Goal: Task Accomplishment & Management: Complete application form

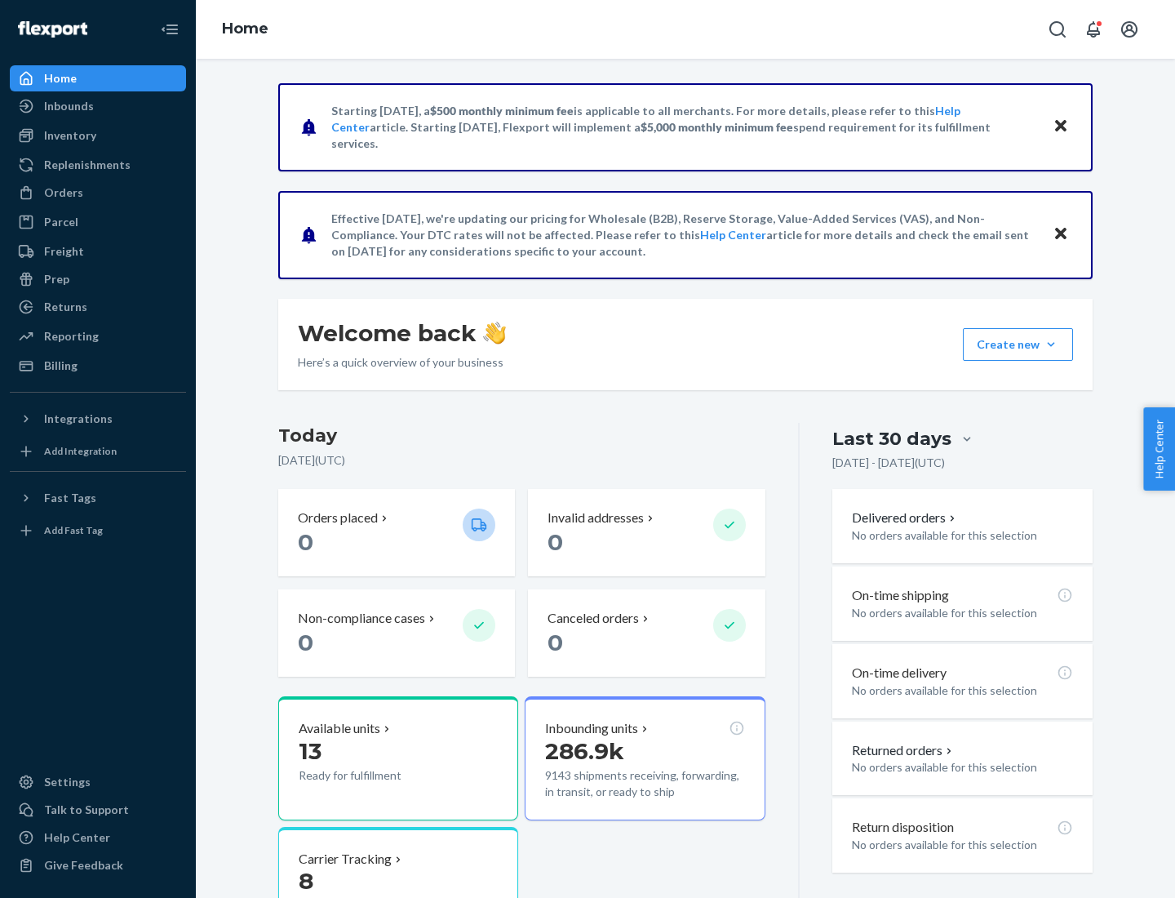
click at [1051, 344] on button "Create new Create new inbound Create new order Create new product" at bounding box center [1018, 344] width 110 height 33
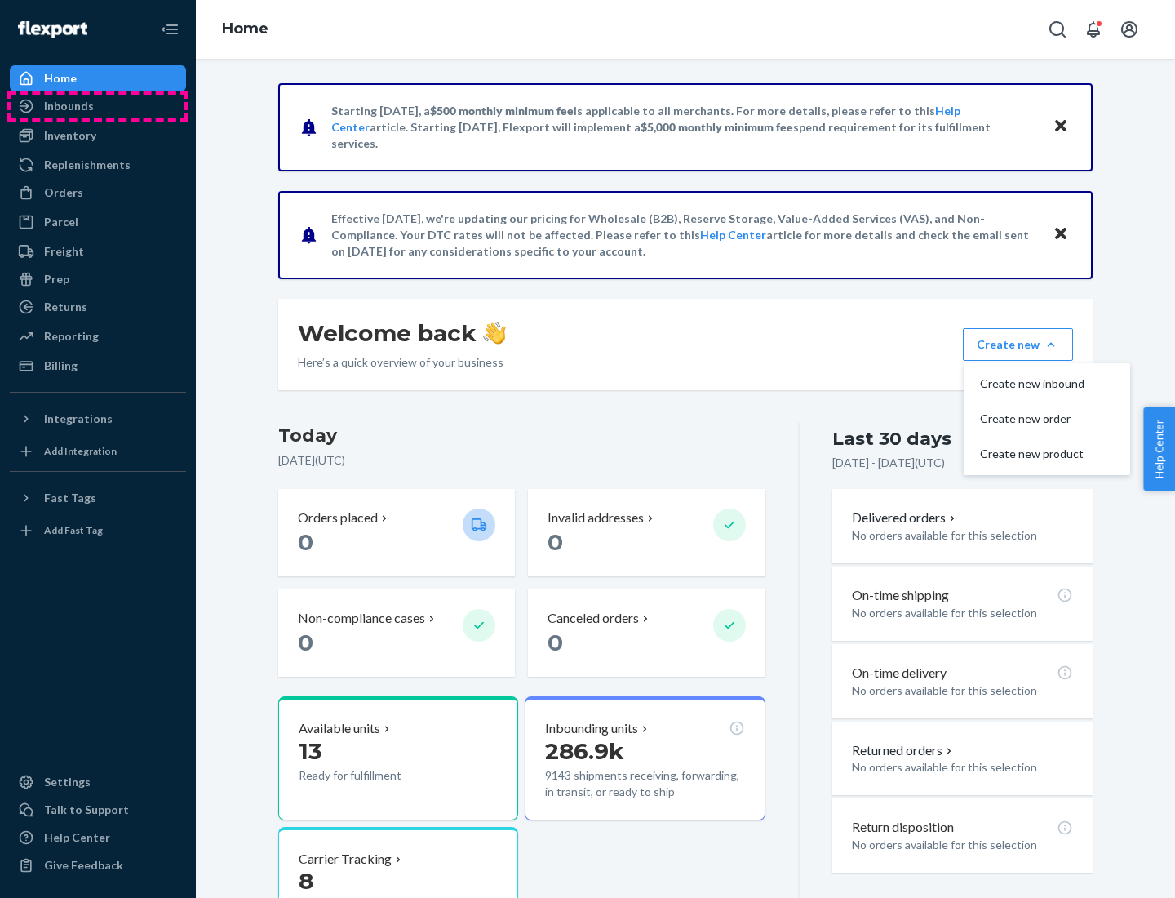
click at [98, 106] on div "Inbounds" at bounding box center [97, 106] width 173 height 23
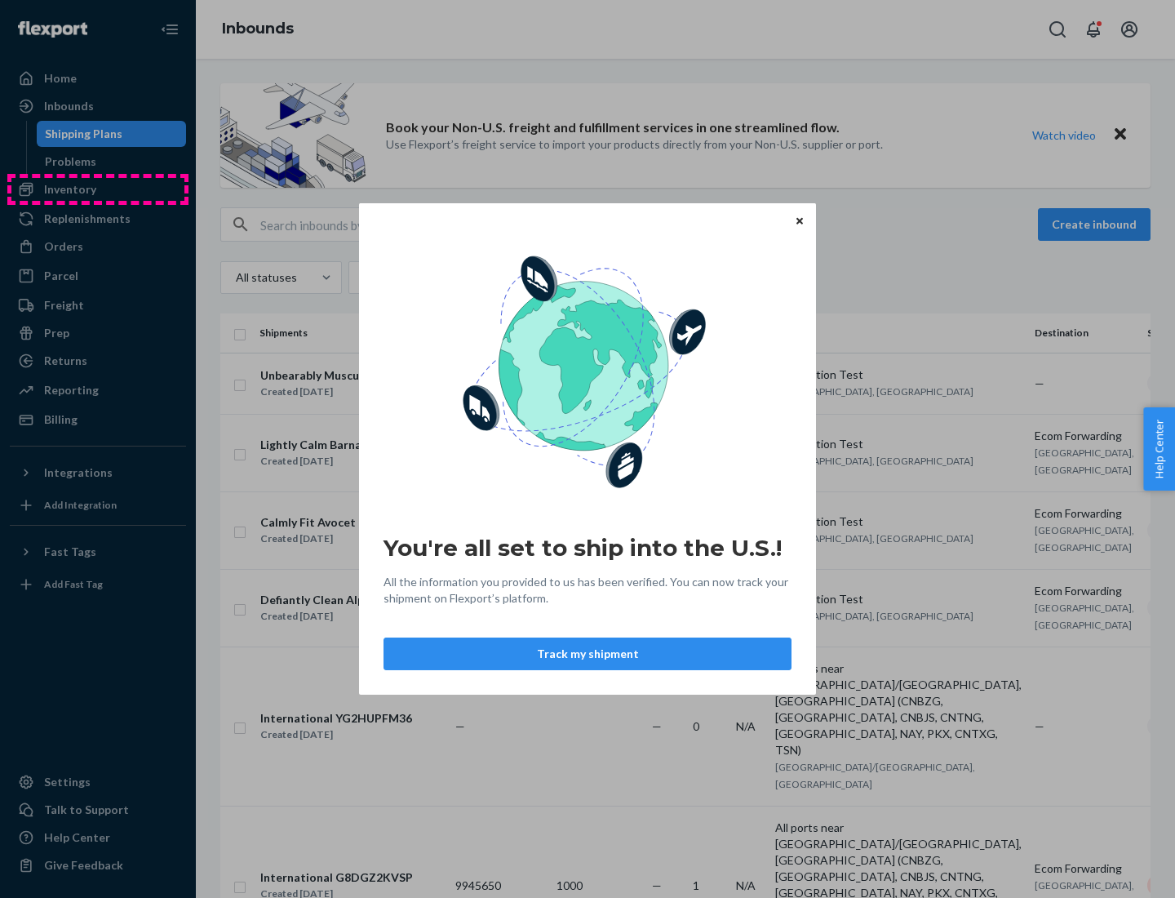
click at [98, 189] on div "You're all set to ship into the U.S.! All the information you provided to us ha…" at bounding box center [587, 449] width 1175 height 898
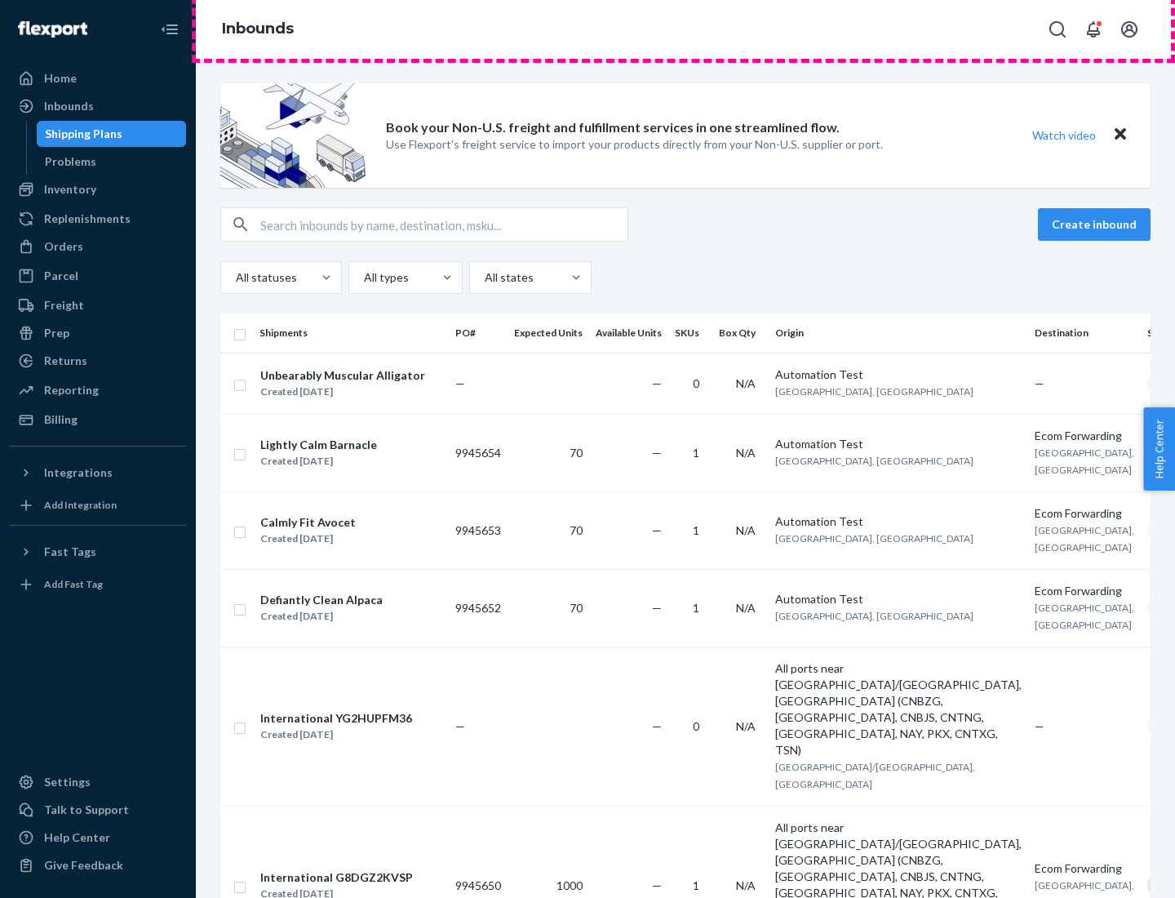
click at [685, 29] on div "Inbounds" at bounding box center [685, 29] width 979 height 59
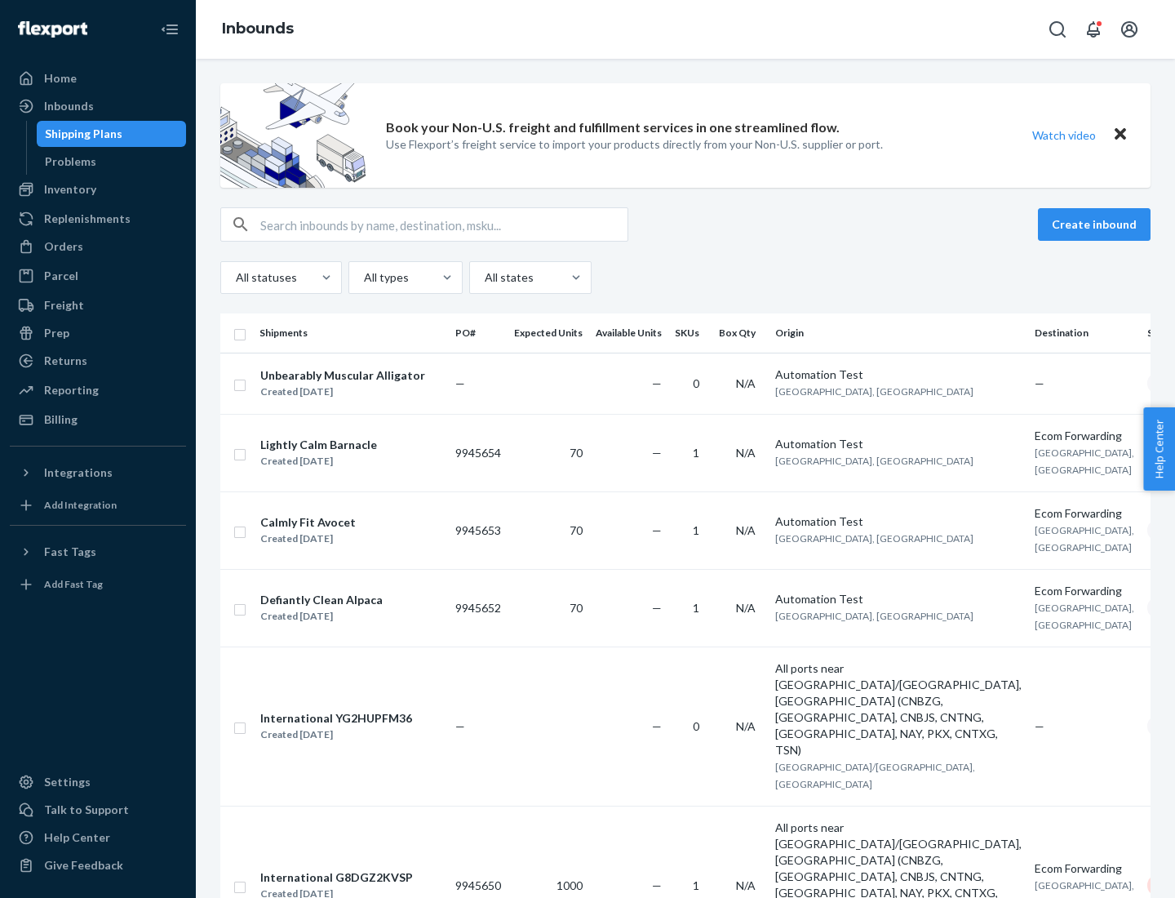
click at [685, 29] on div "Inbounds" at bounding box center [685, 29] width 979 height 59
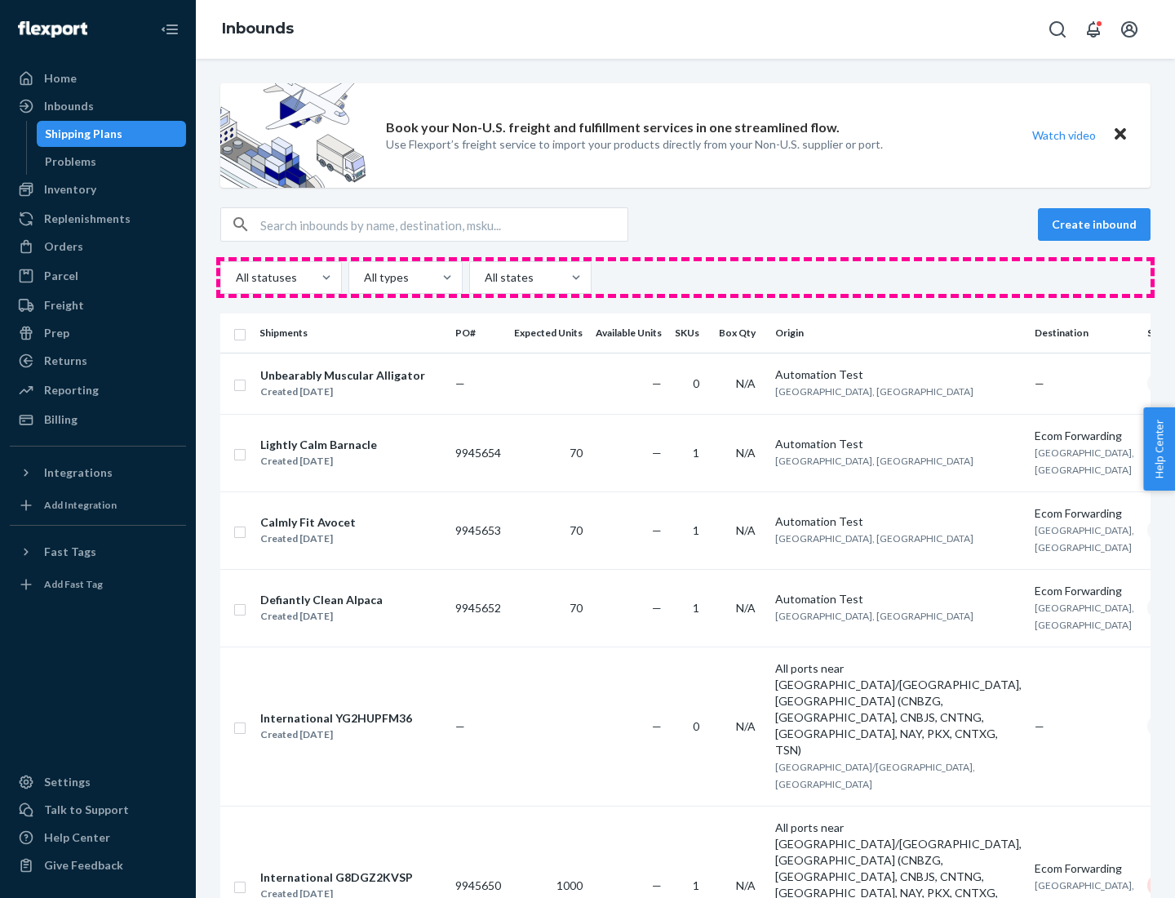
click at [685, 277] on div "All statuses All types All states" at bounding box center [685, 277] width 930 height 33
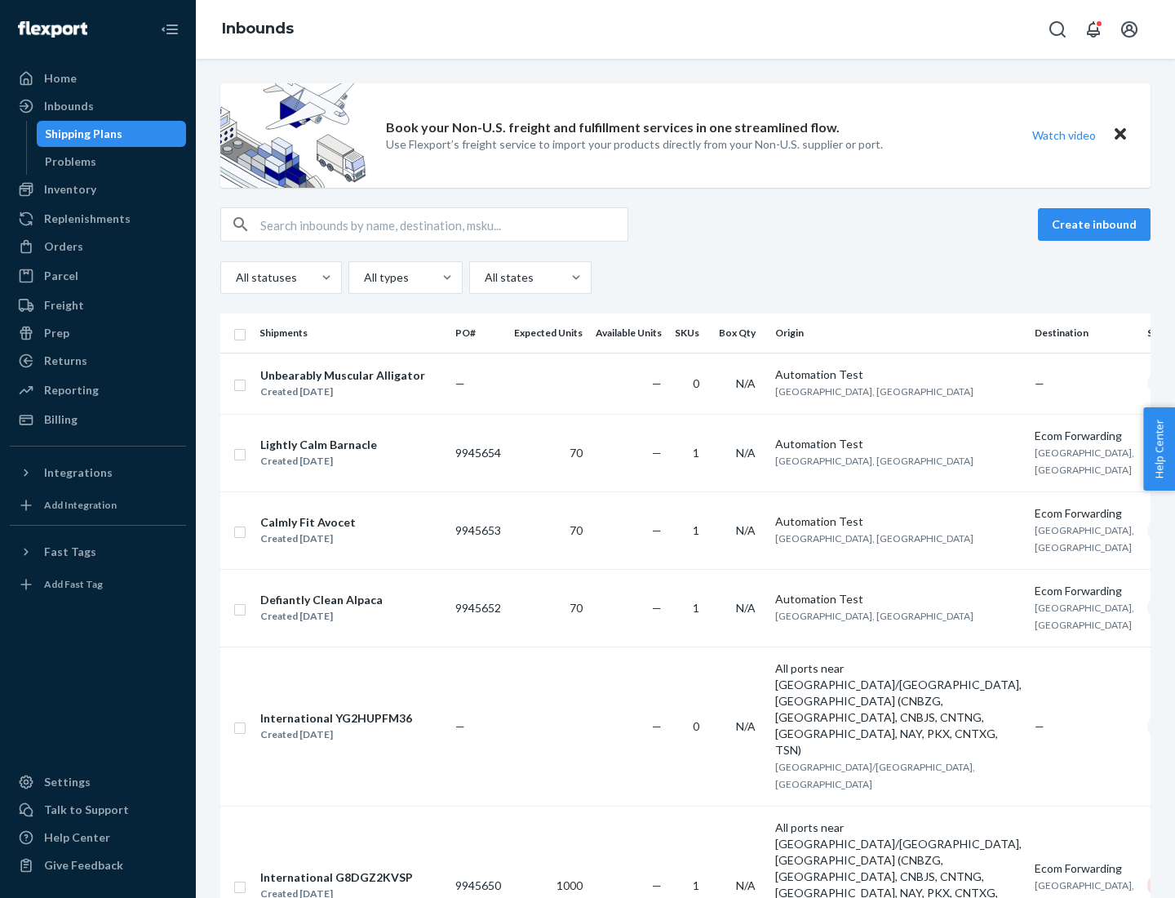
click at [81, 134] on div "Shipping Plans" at bounding box center [84, 134] width 78 height 16
click at [1097, 224] on button "Create inbound" at bounding box center [1094, 224] width 113 height 33
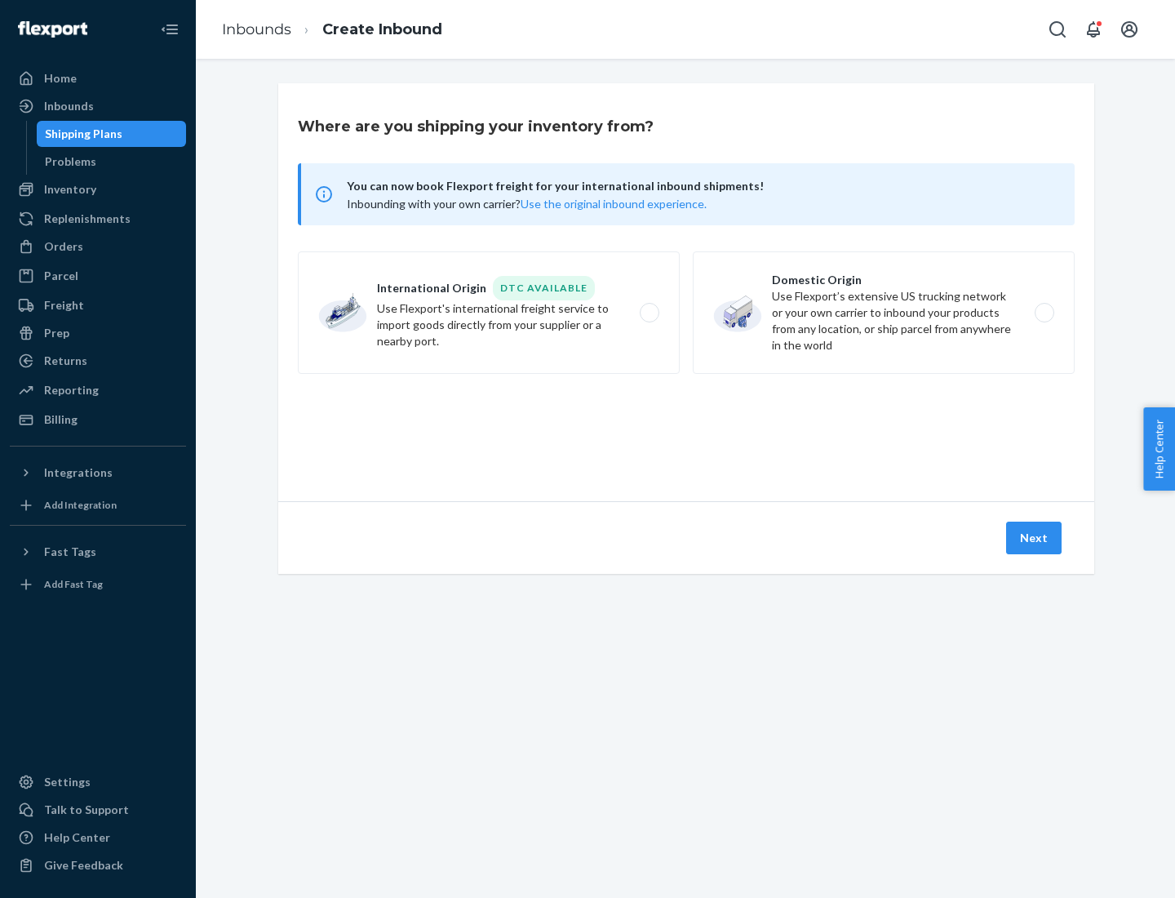
click at [489, 313] on label "International Origin DTC Available Use Flexport's international freight service…" at bounding box center [489, 312] width 382 height 122
click at [649, 313] on input "International Origin DTC Available Use Flexport's international freight service…" at bounding box center [654, 313] width 11 height 11
radio input "true"
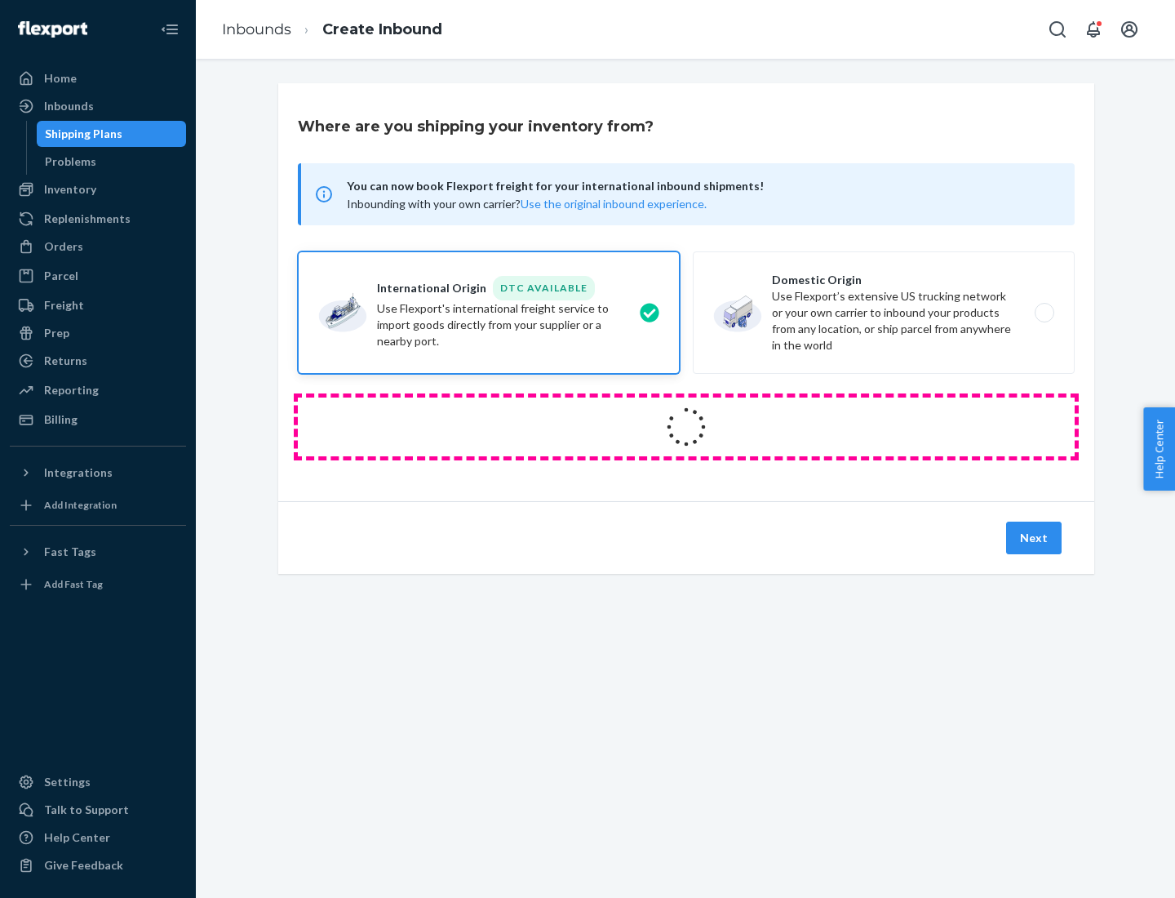
click at [686, 427] on icon at bounding box center [686, 427] width 46 height 46
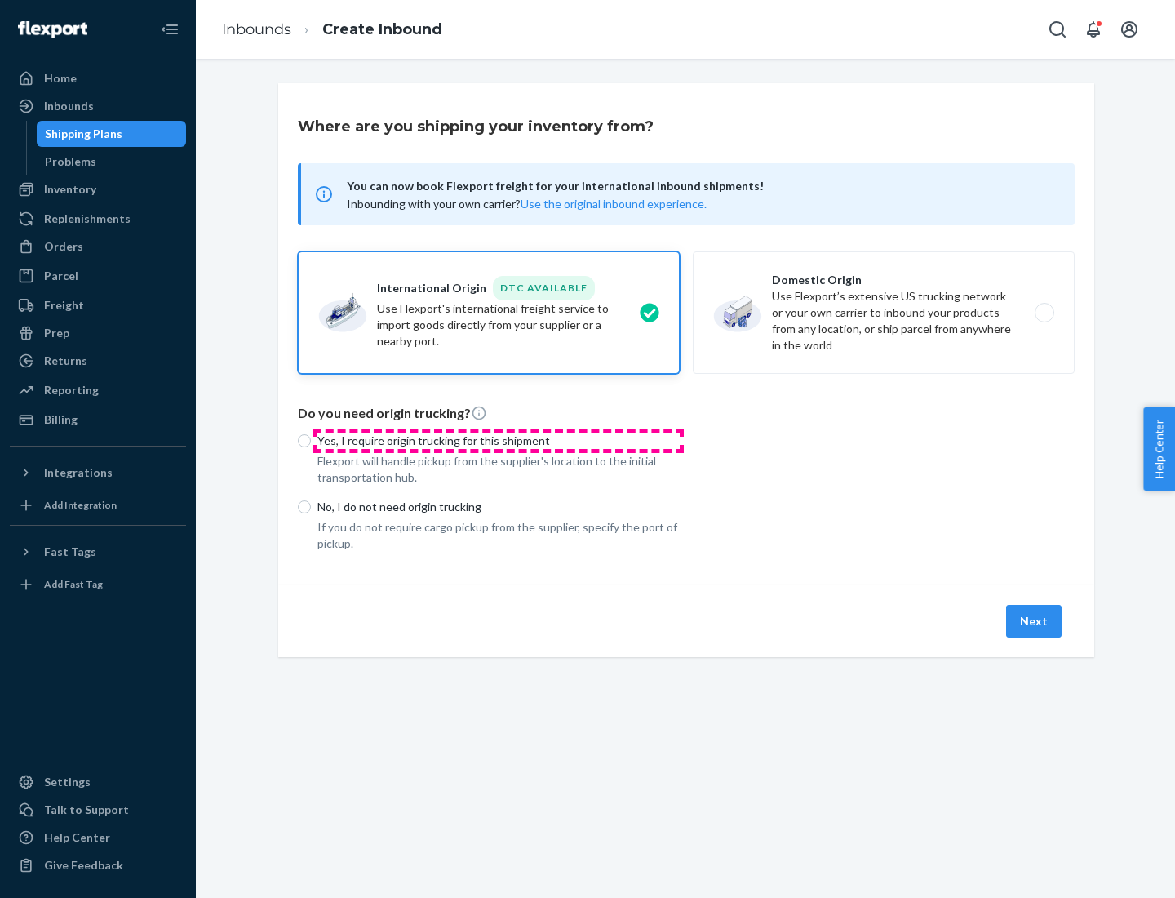
click at [499, 440] on p "Yes, I require origin trucking for this shipment" at bounding box center [498, 440] width 362 height 16
click at [311, 440] on input "Yes, I require origin trucking for this shipment" at bounding box center [304, 440] width 13 height 13
radio input "true"
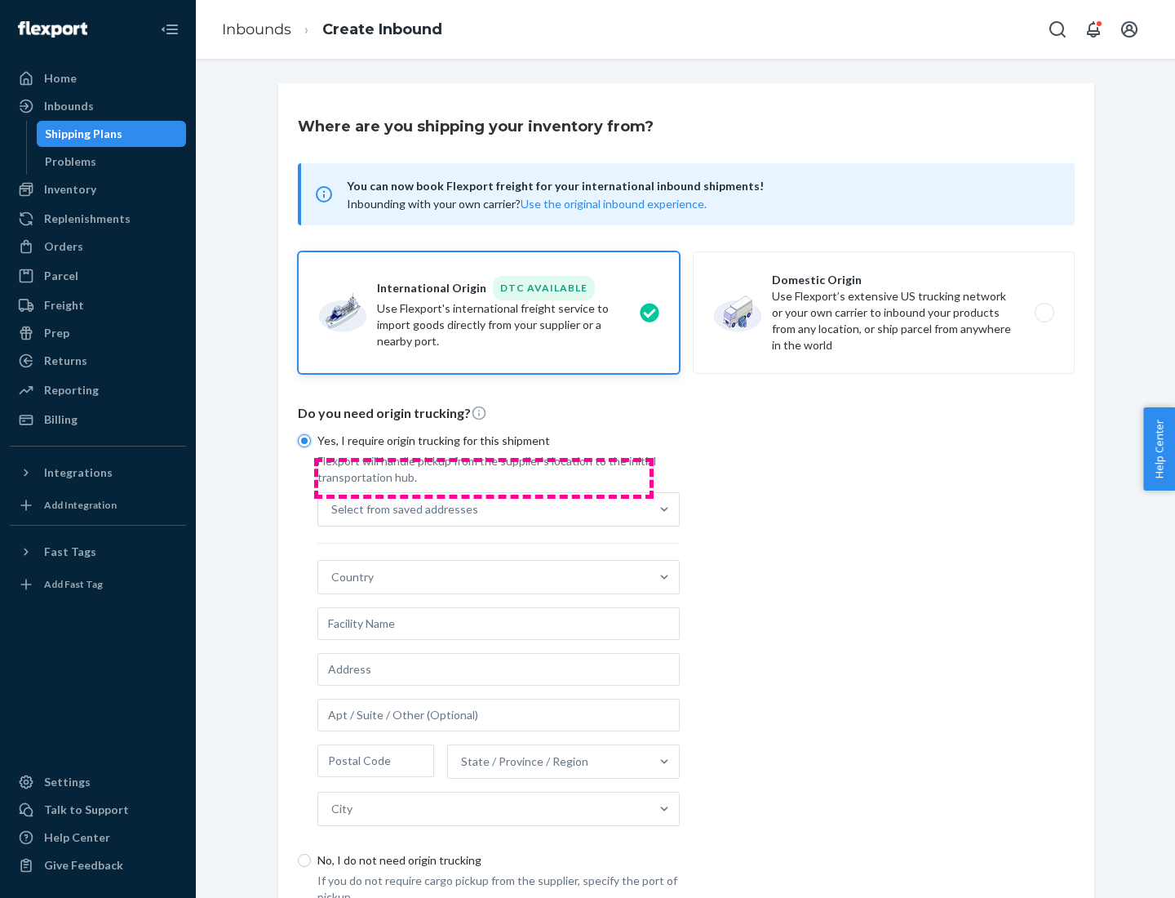
scroll to position [31, 0]
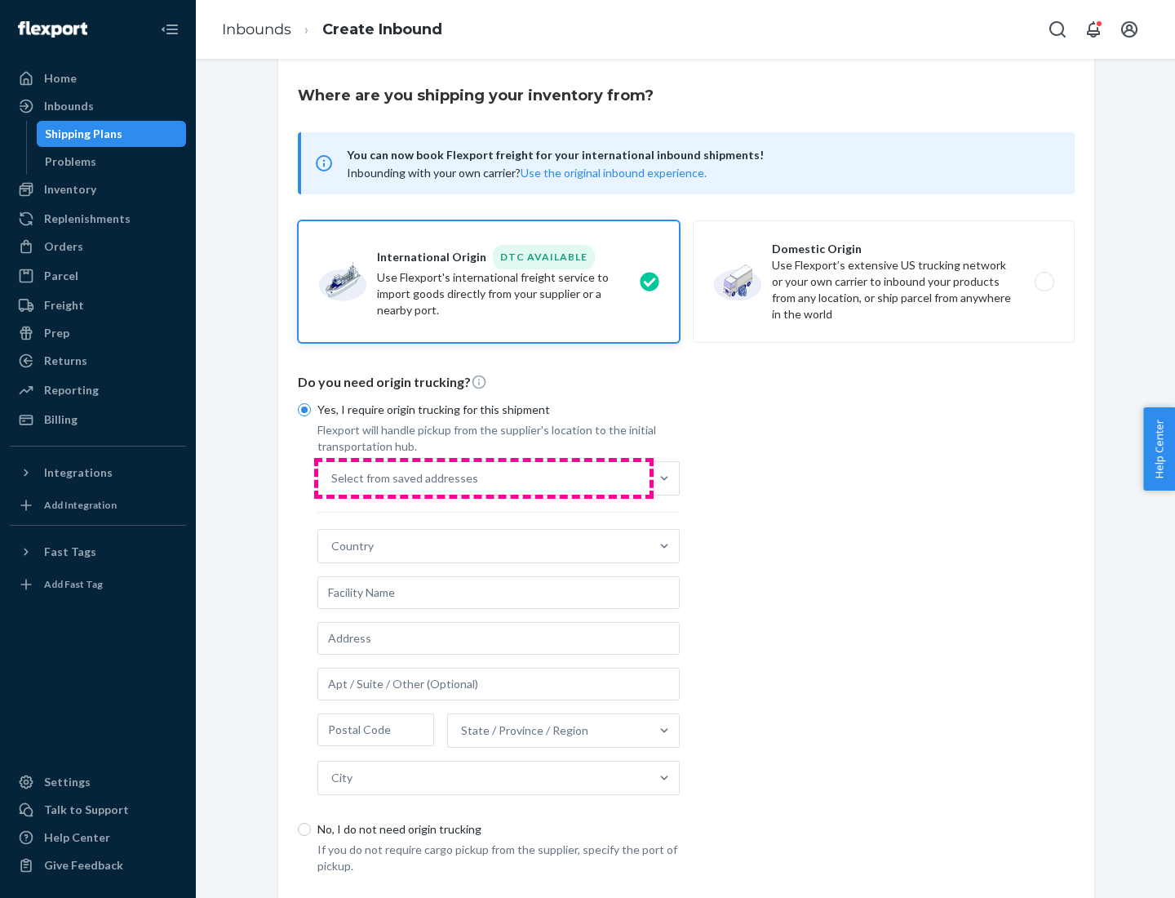
click at [484, 477] on div "Select from saved addresses" at bounding box center [483, 478] width 331 height 33
click at [333, 477] on input "Select from saved addresses" at bounding box center [332, 478] width 2 height 16
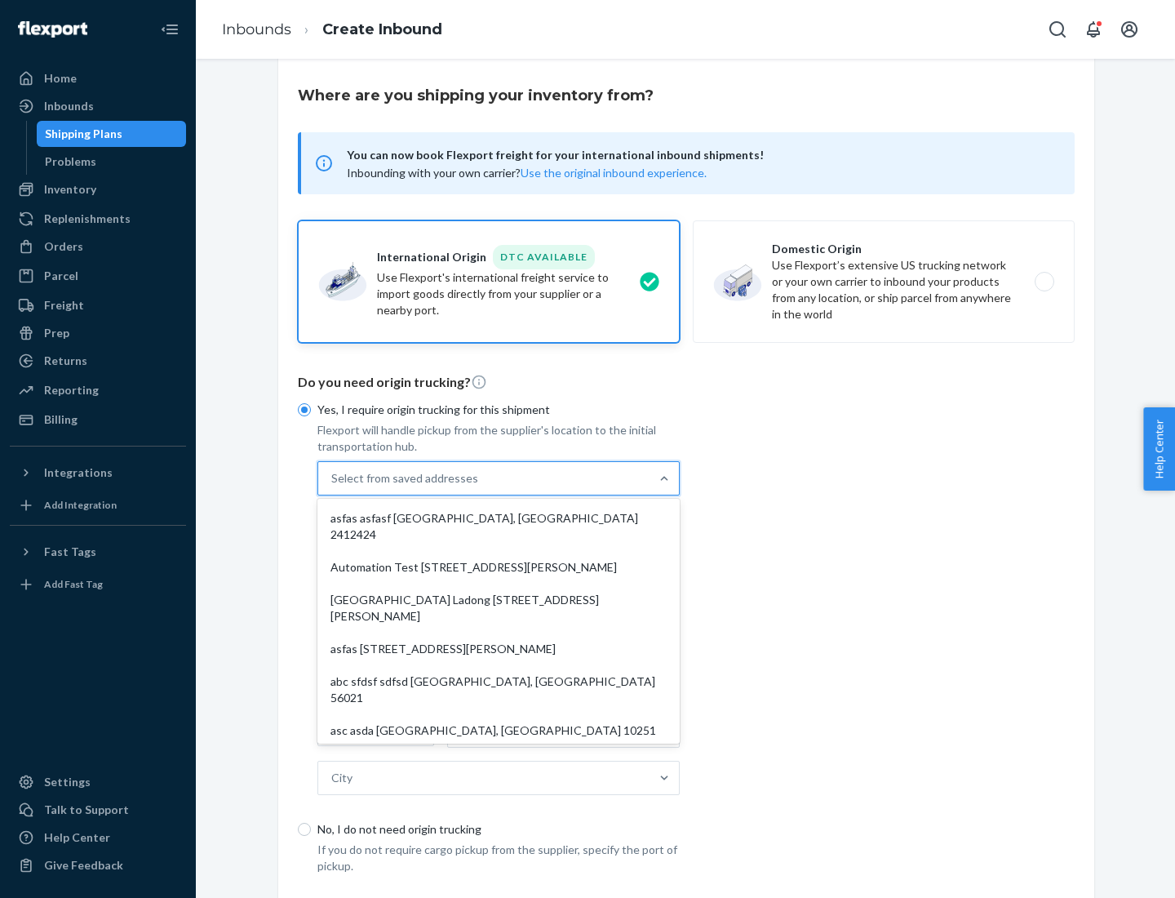
scroll to position [71, 0]
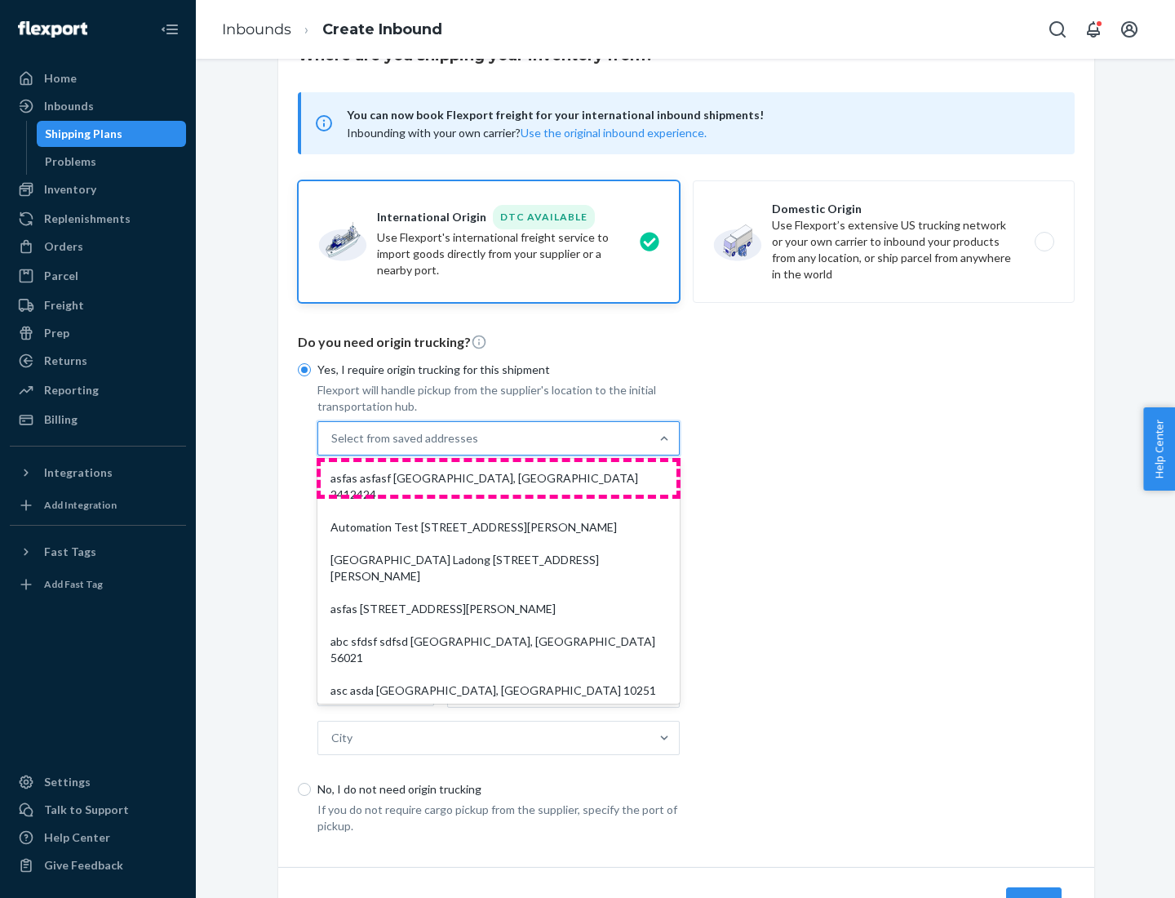
click at [499, 477] on div "asfas asfasf [GEOGRAPHIC_DATA], [GEOGRAPHIC_DATA] 2412424" at bounding box center [499, 486] width 356 height 49
click at [333, 446] on input "option asfas asfasf [GEOGRAPHIC_DATA], [GEOGRAPHIC_DATA] 2412424 focused, 1 of …" at bounding box center [332, 438] width 2 height 16
type input "asfas"
type input "asfasf"
type input "2412424"
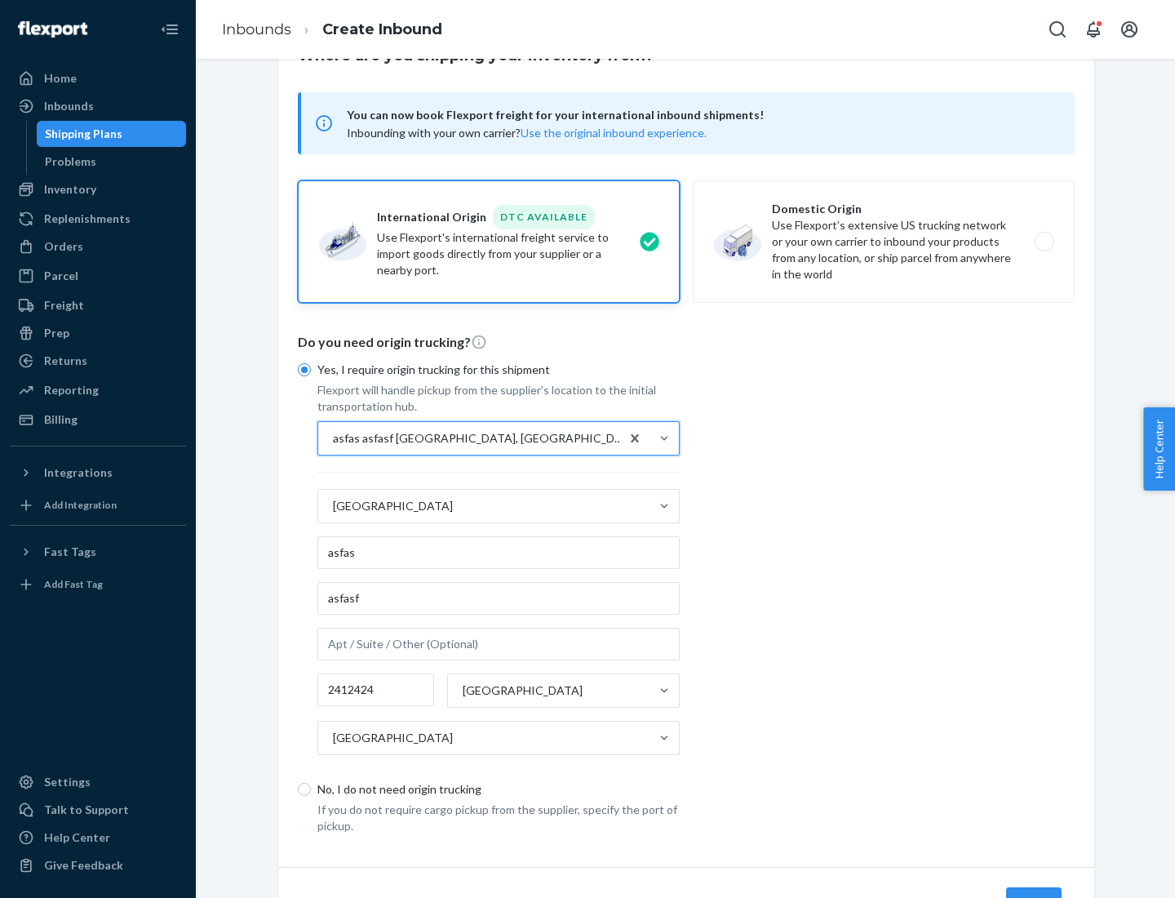
scroll to position [152, 0]
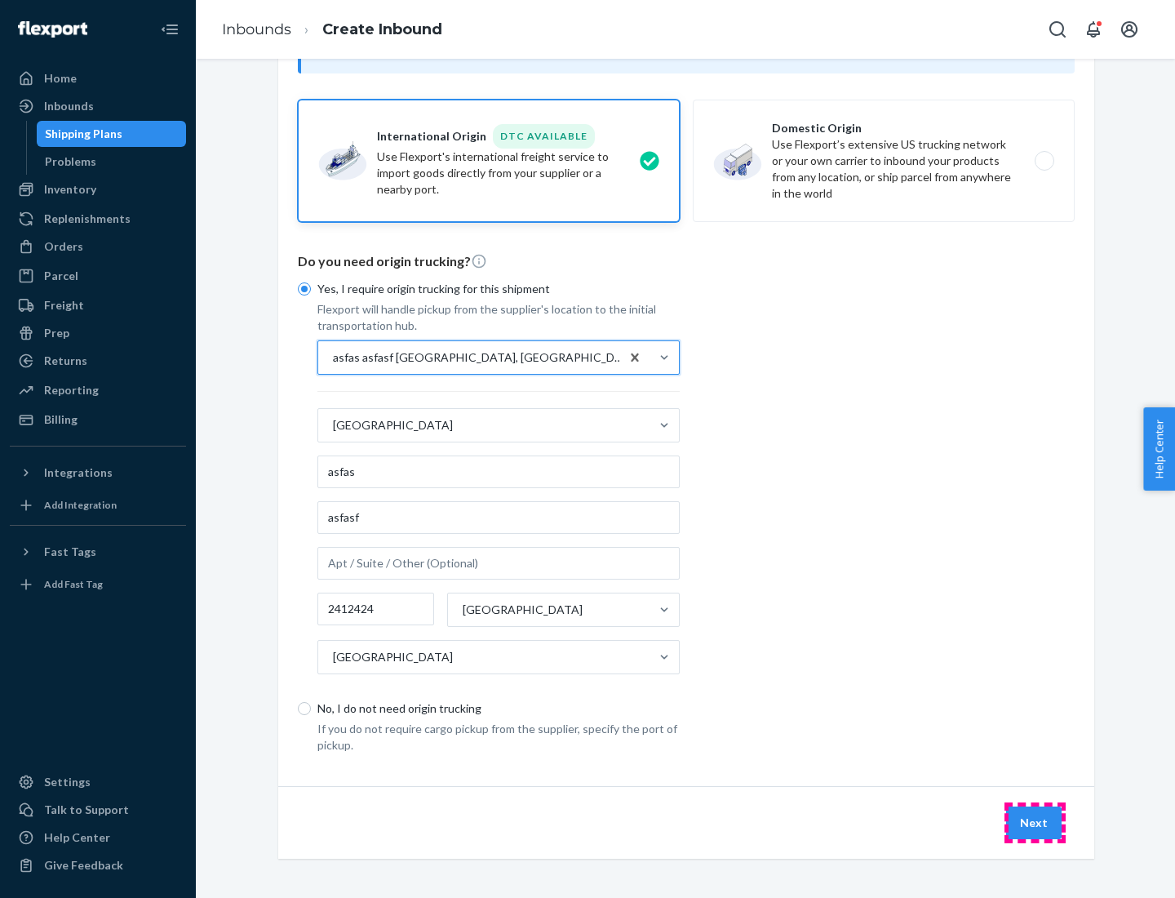
click at [1035, 822] on button "Next" at bounding box center [1033, 822] width 55 height 33
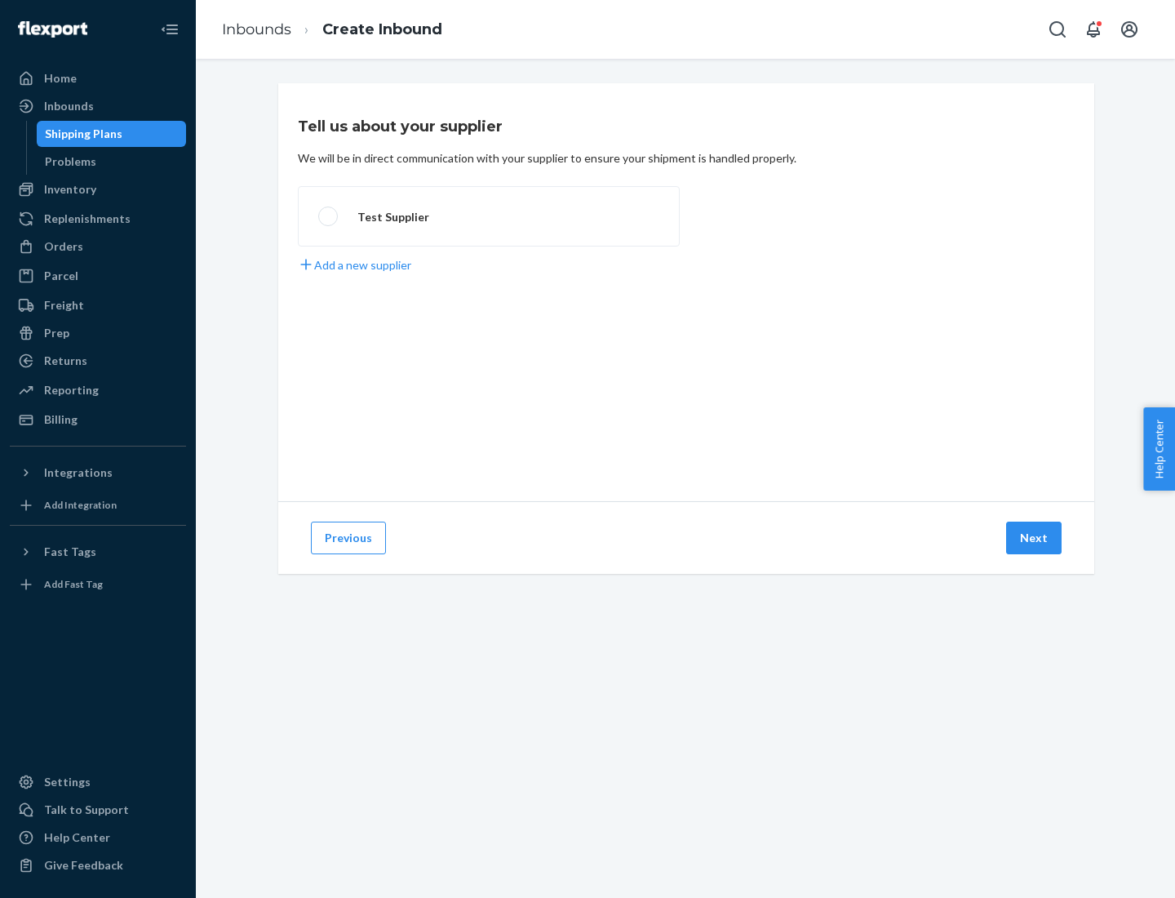
click at [489, 216] on label "Test Supplier" at bounding box center [489, 216] width 382 height 60
click at [329, 216] on input "Test Supplier" at bounding box center [323, 216] width 11 height 11
radio input "true"
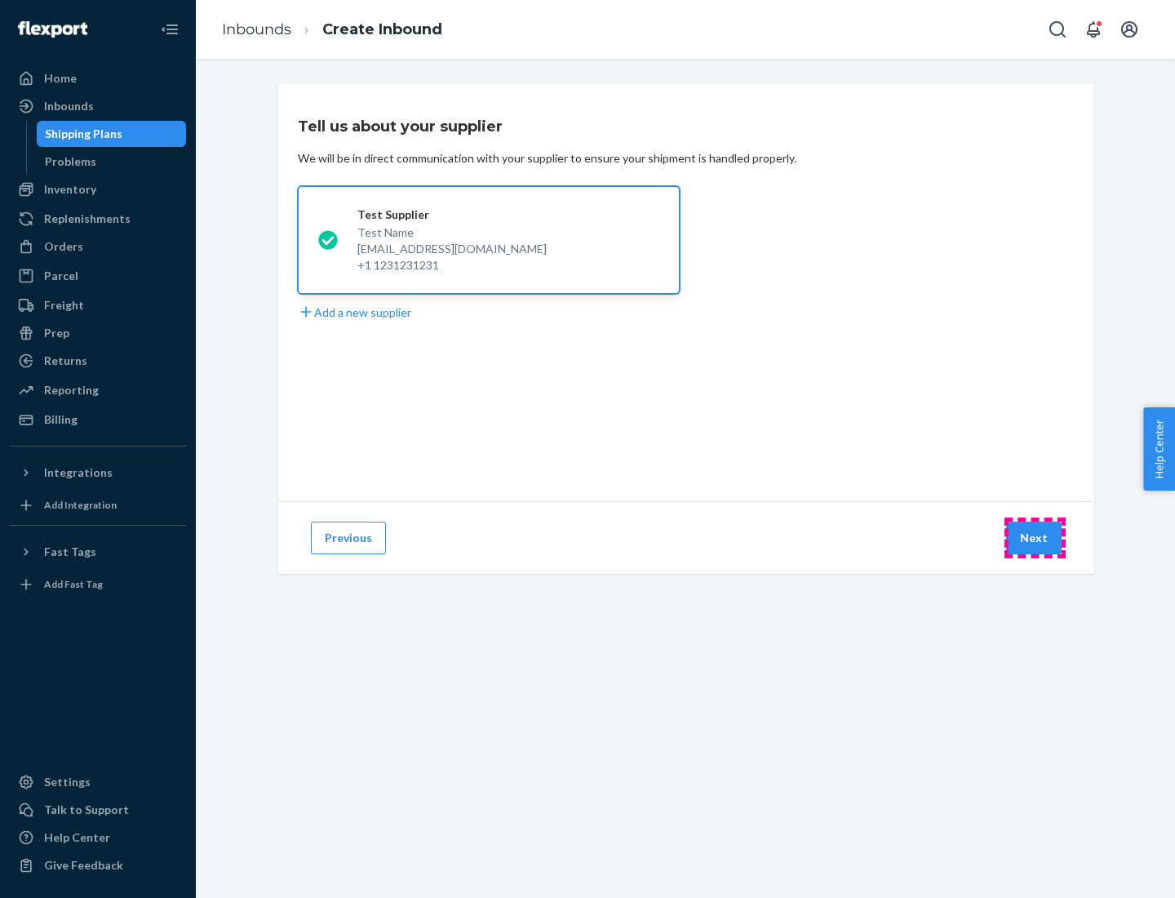
click at [1035, 538] on button "Next" at bounding box center [1033, 537] width 55 height 33
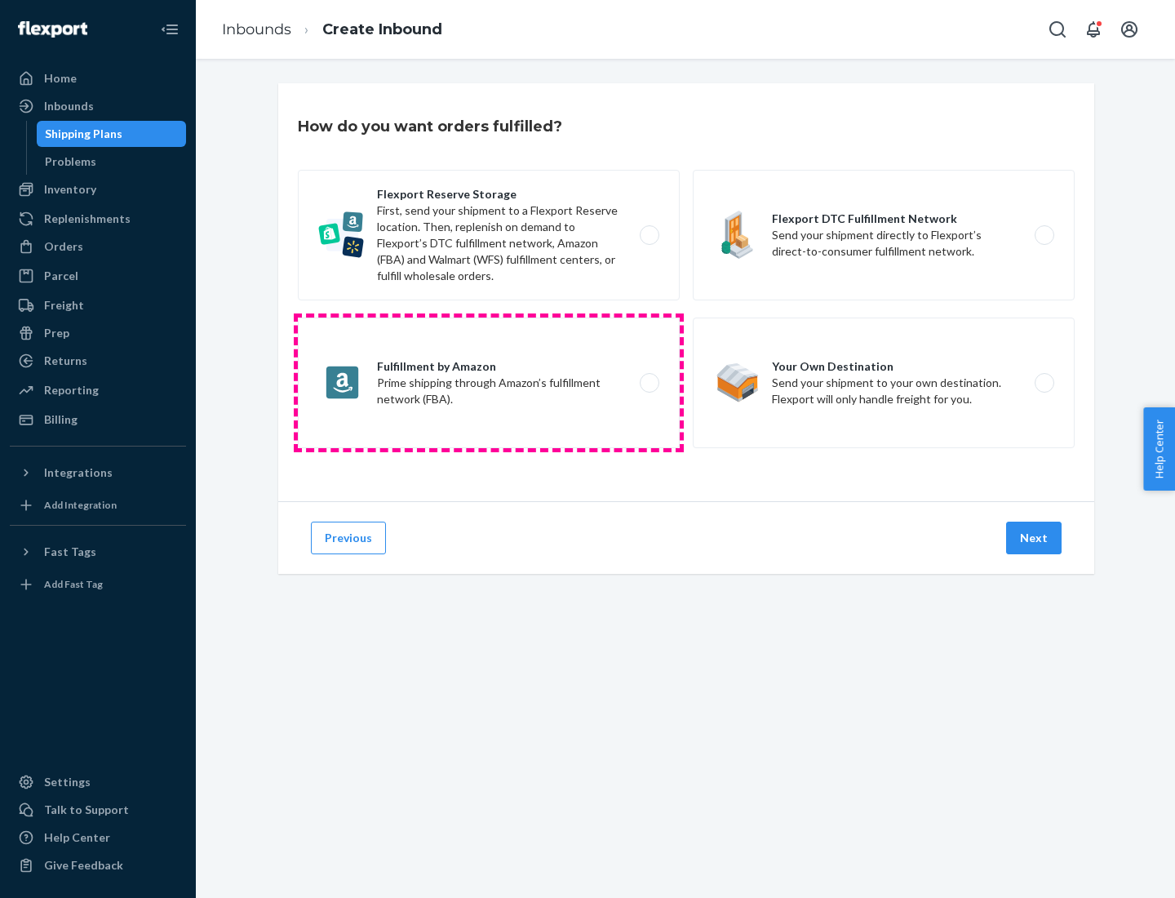
click at [489, 383] on label "Fulfillment by Amazon Prime shipping through Amazon’s fulfillment network (FBA)." at bounding box center [489, 382] width 382 height 131
click at [649, 383] on input "Fulfillment by Amazon Prime shipping through Amazon’s fulfillment network (FBA)." at bounding box center [654, 383] width 11 height 11
radio input "true"
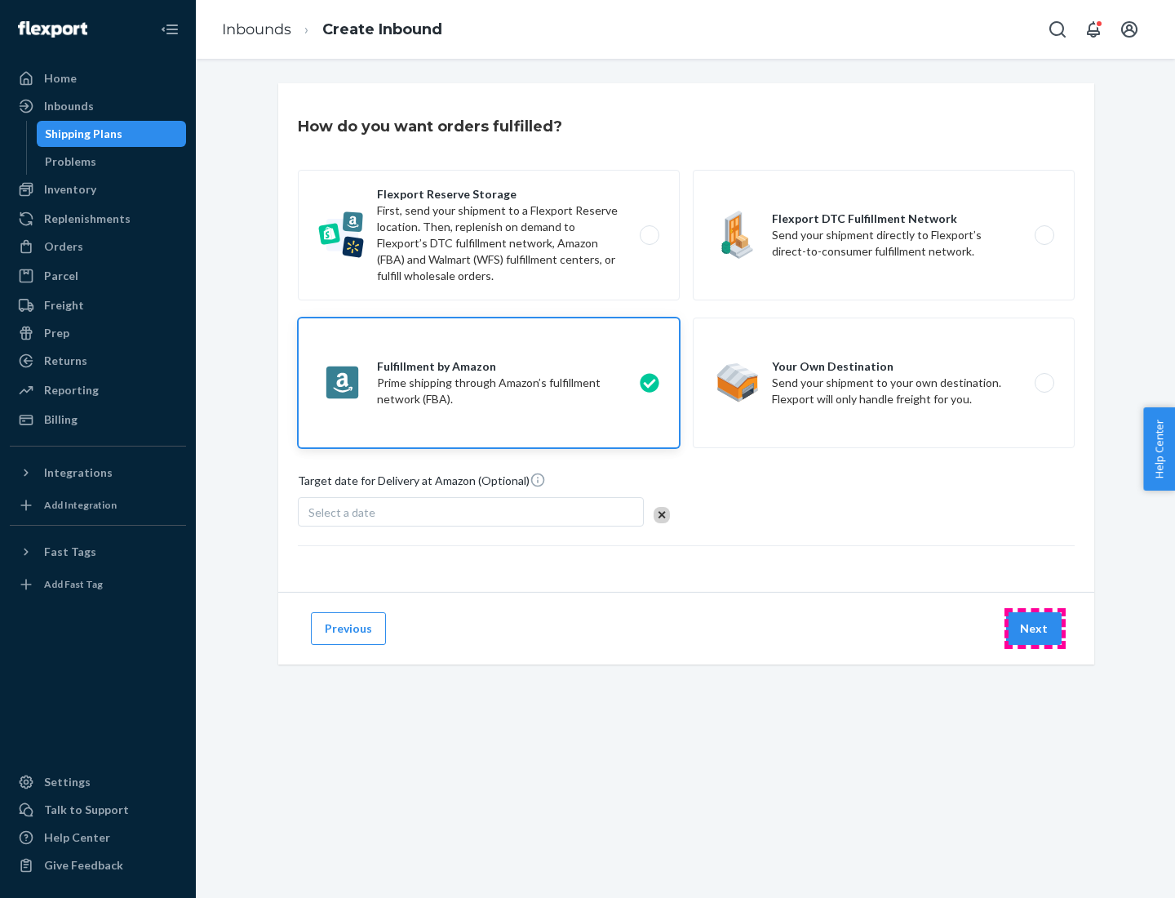
click at [1035, 628] on button "Next" at bounding box center [1033, 628] width 55 height 33
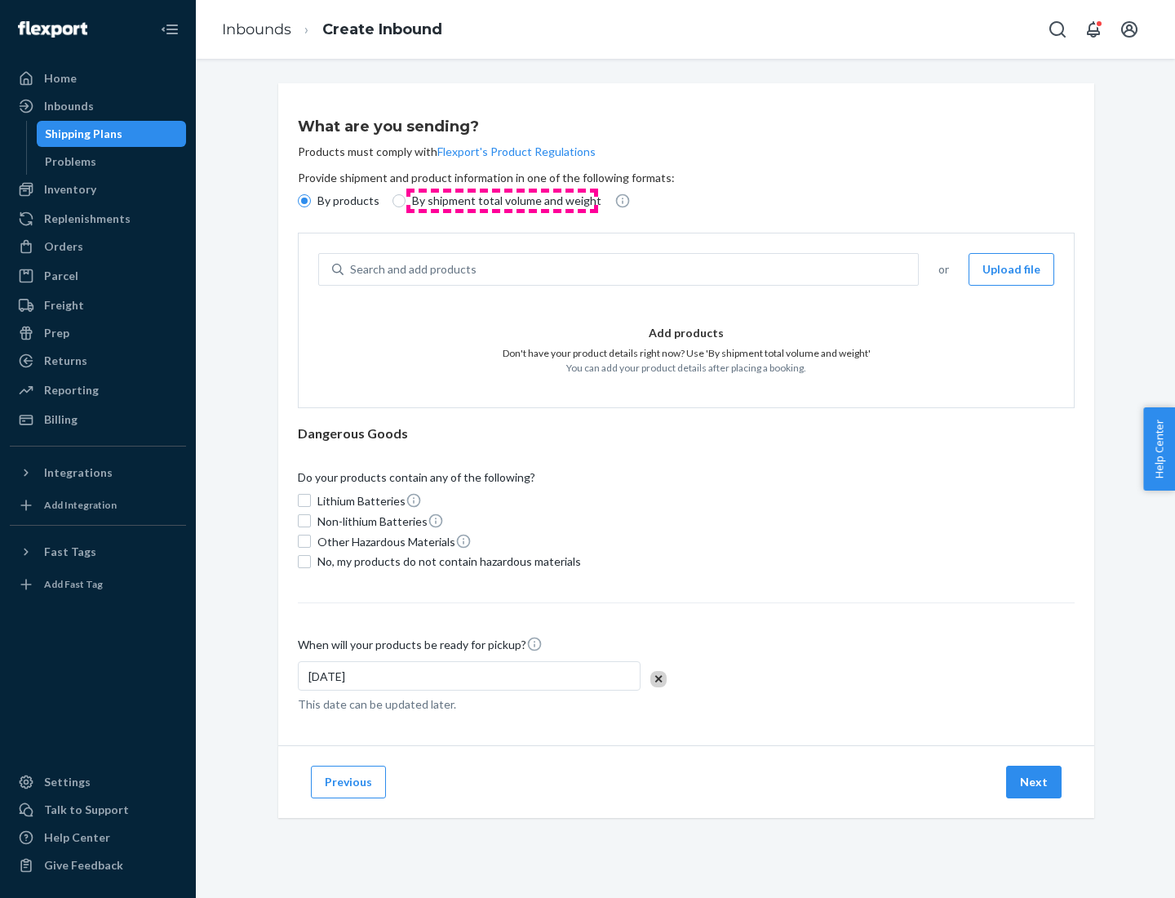
click at [502, 201] on p "By shipment total volume and weight" at bounding box center [506, 201] width 189 height 16
click at [406, 201] on input "By shipment total volume and weight" at bounding box center [398, 200] width 13 height 13
radio input "true"
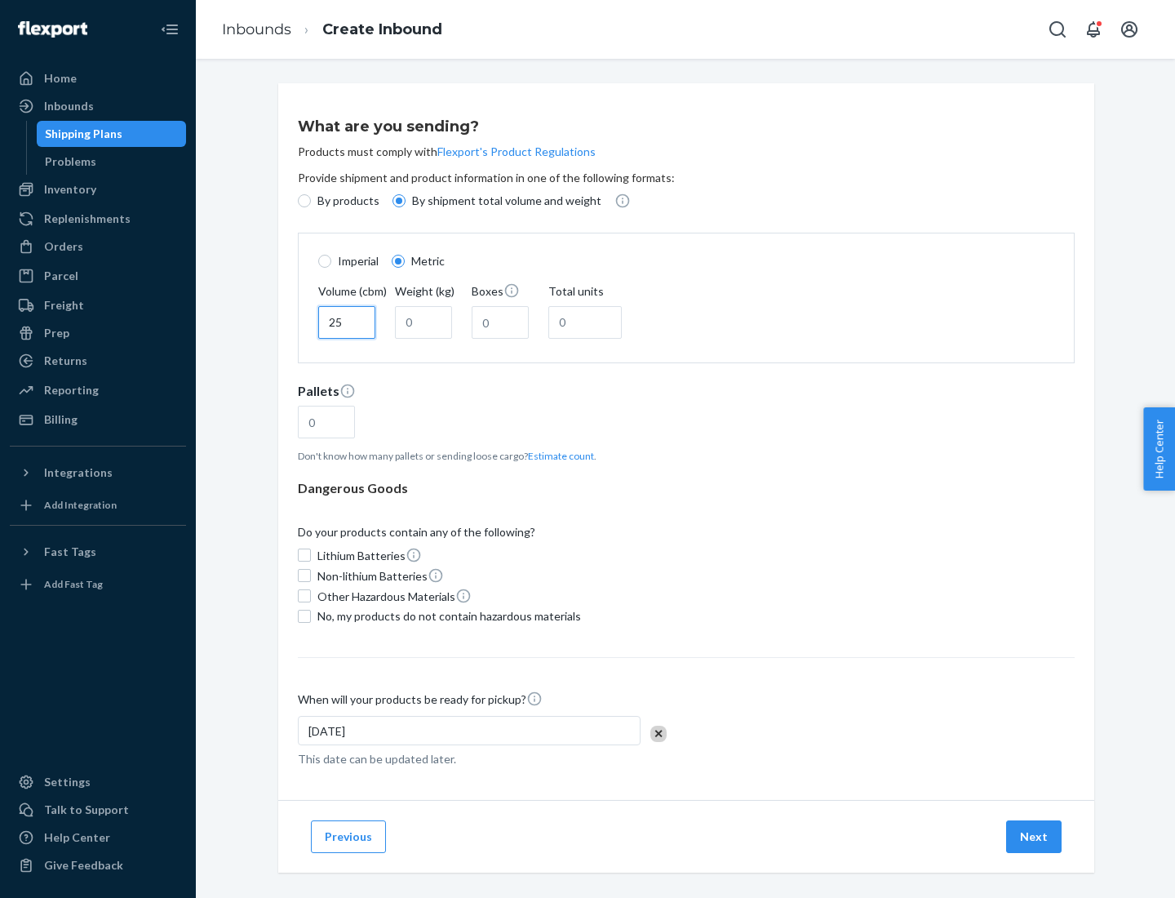
type input "25"
type input "100"
type input "50"
type input "500"
click at [557, 455] on button "Estimate count" at bounding box center [561, 456] width 66 height 14
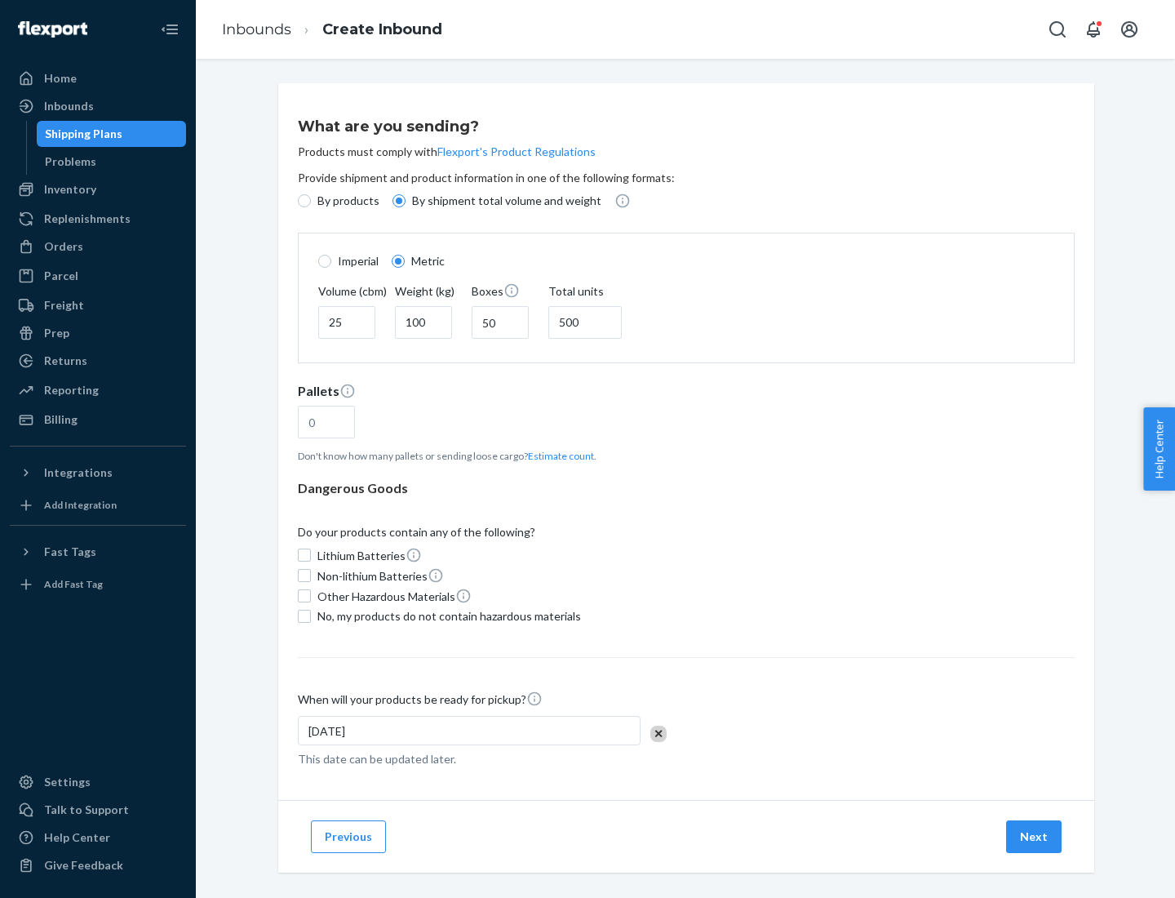
type input "16"
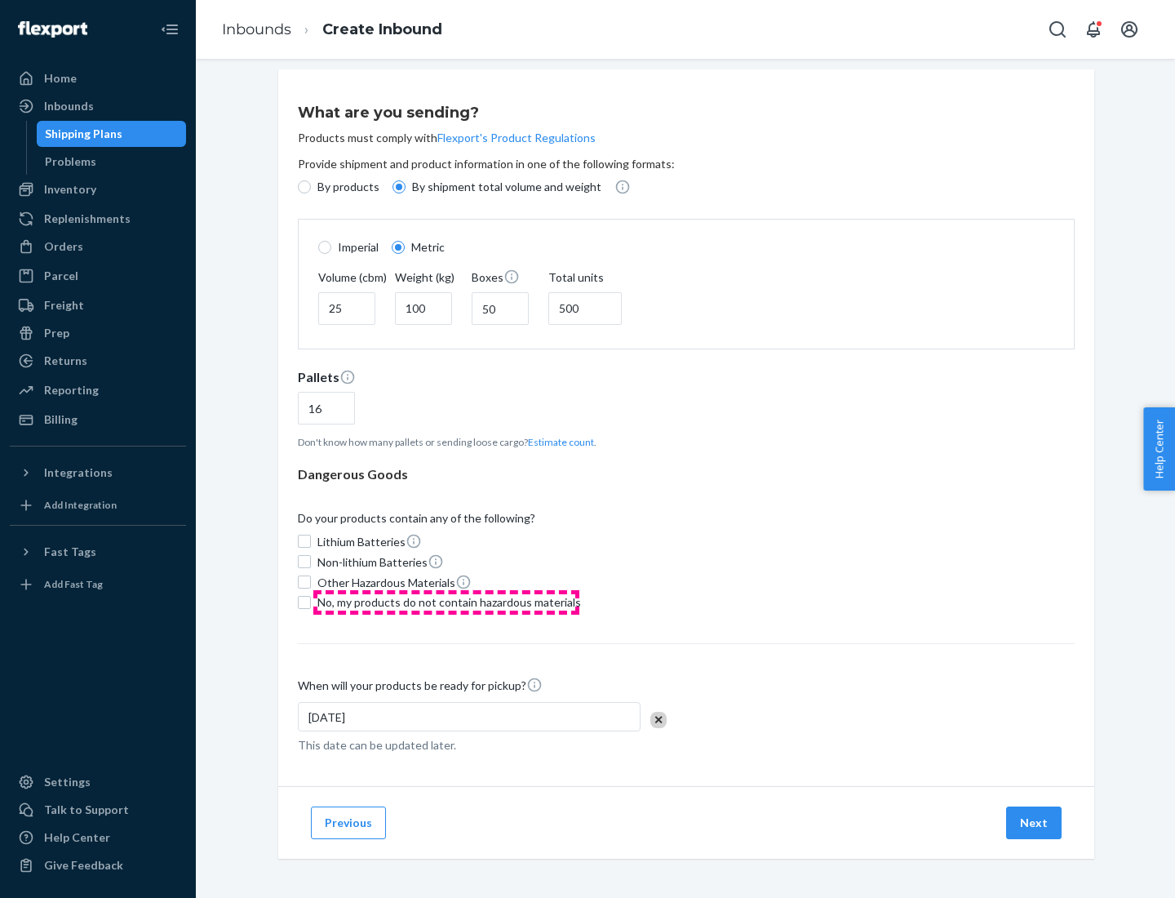
click at [446, 601] on span "No, my products do not contain hazardous materials" at bounding box center [449, 602] width 264 height 16
click at [311, 601] on input "No, my products do not contain hazardous materials" at bounding box center [304, 602] width 13 height 13
checkbox input "true"
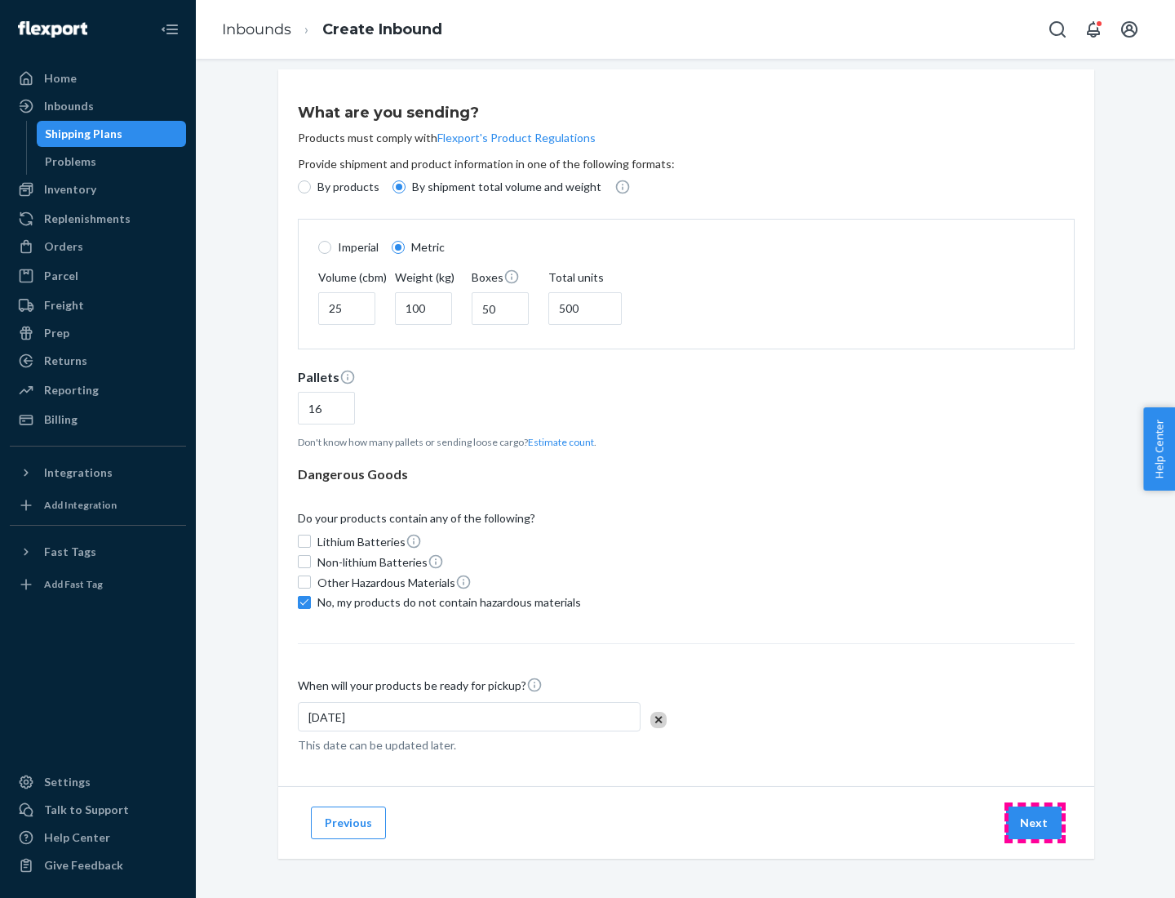
click at [1035, 822] on button "Next" at bounding box center [1033, 822] width 55 height 33
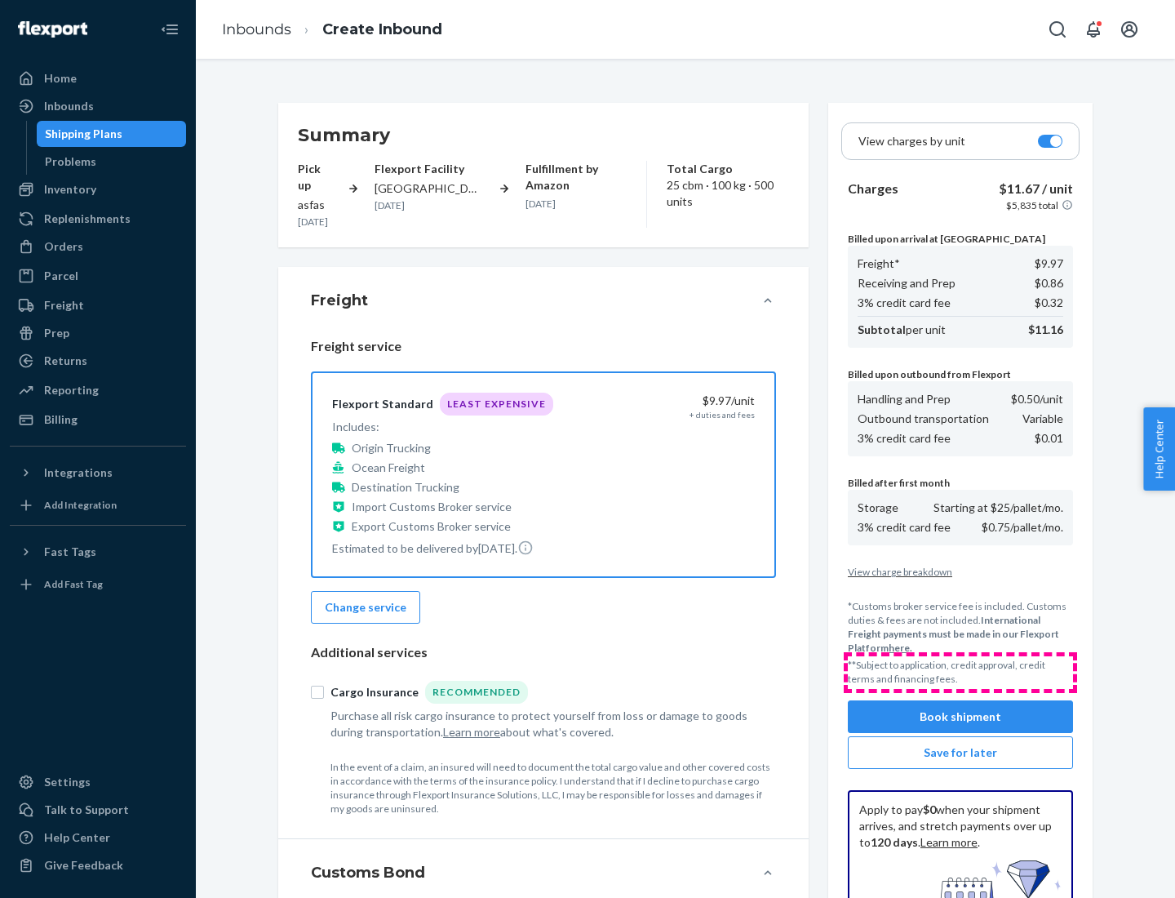
scroll to position [238, 0]
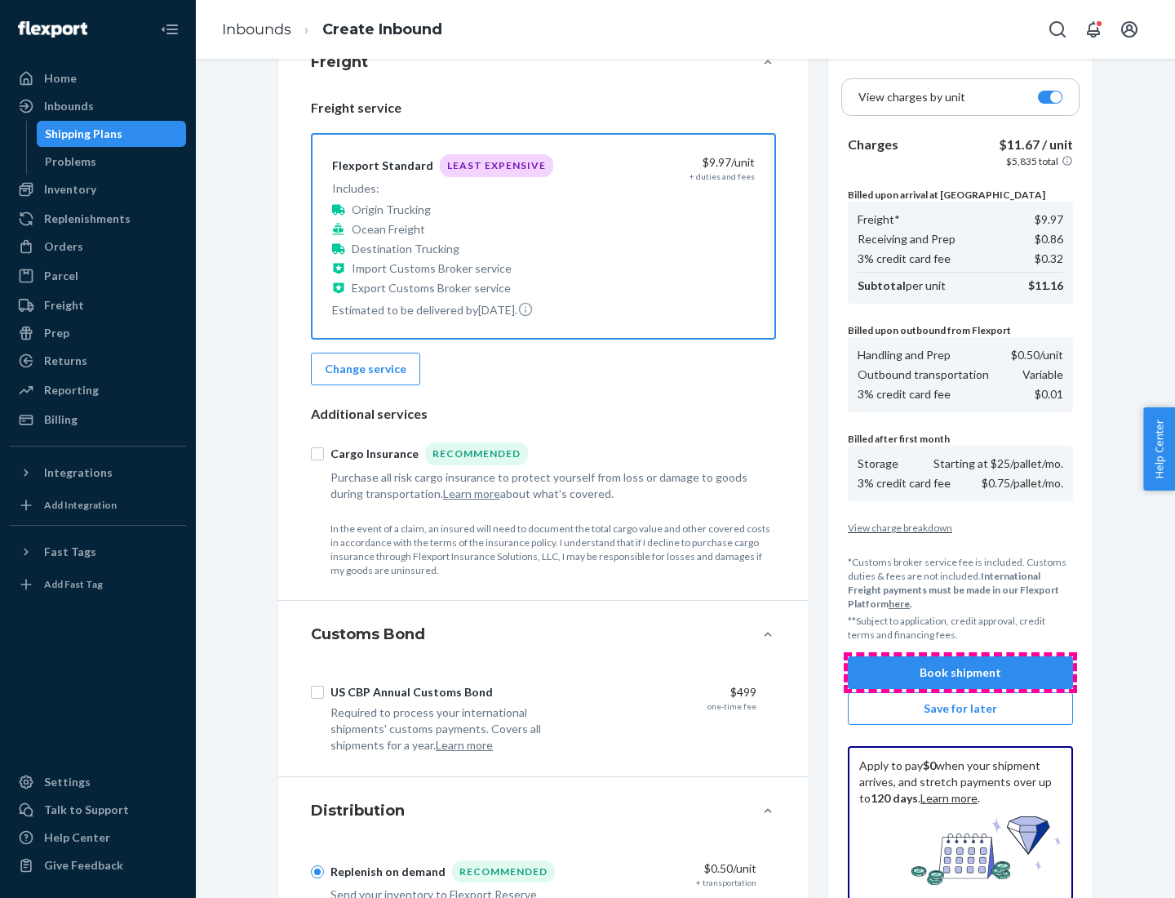
click at [960, 672] on button "Book shipment" at bounding box center [960, 672] width 225 height 33
